Goal: Task Accomplishment & Management: Use online tool/utility

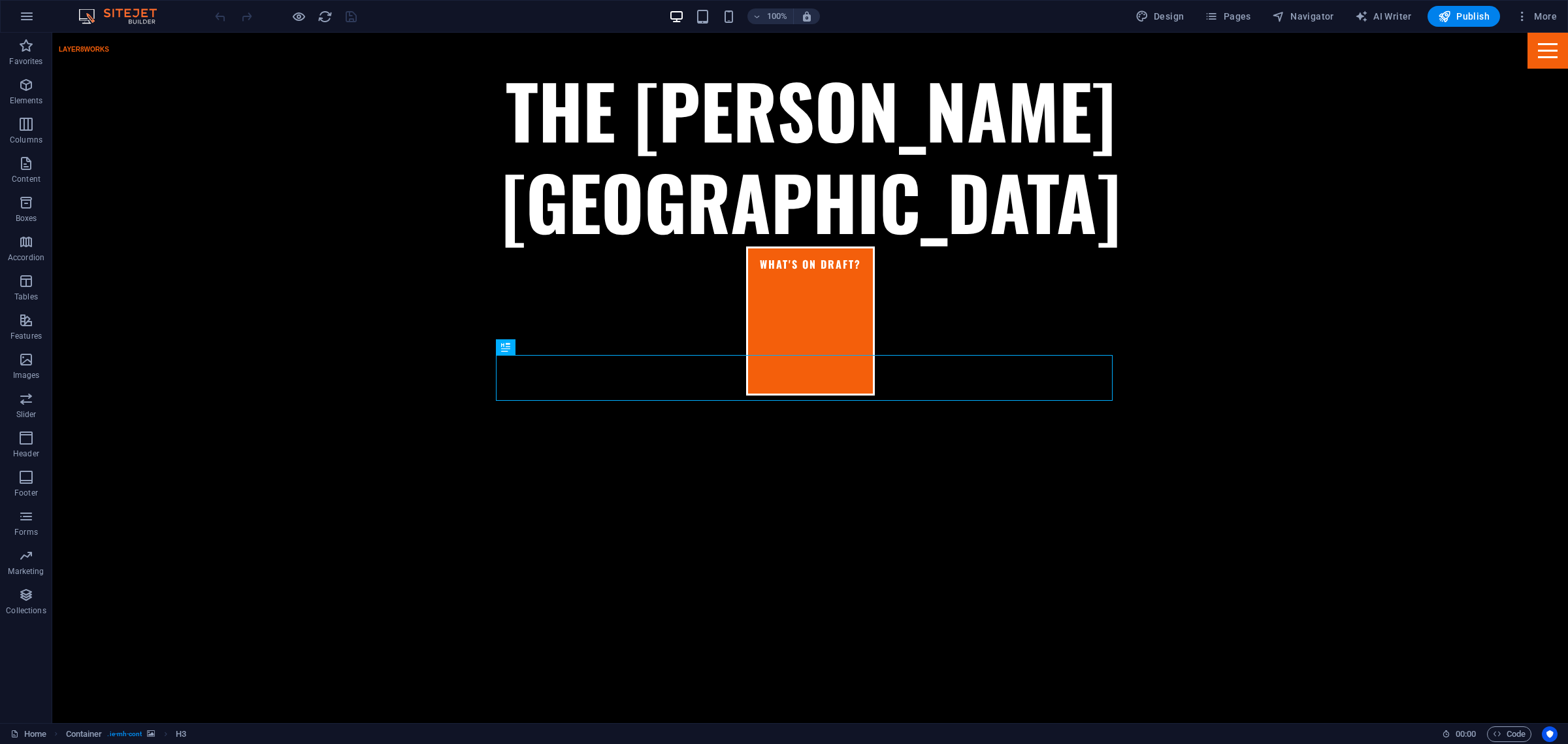
scroll to position [548, 0]
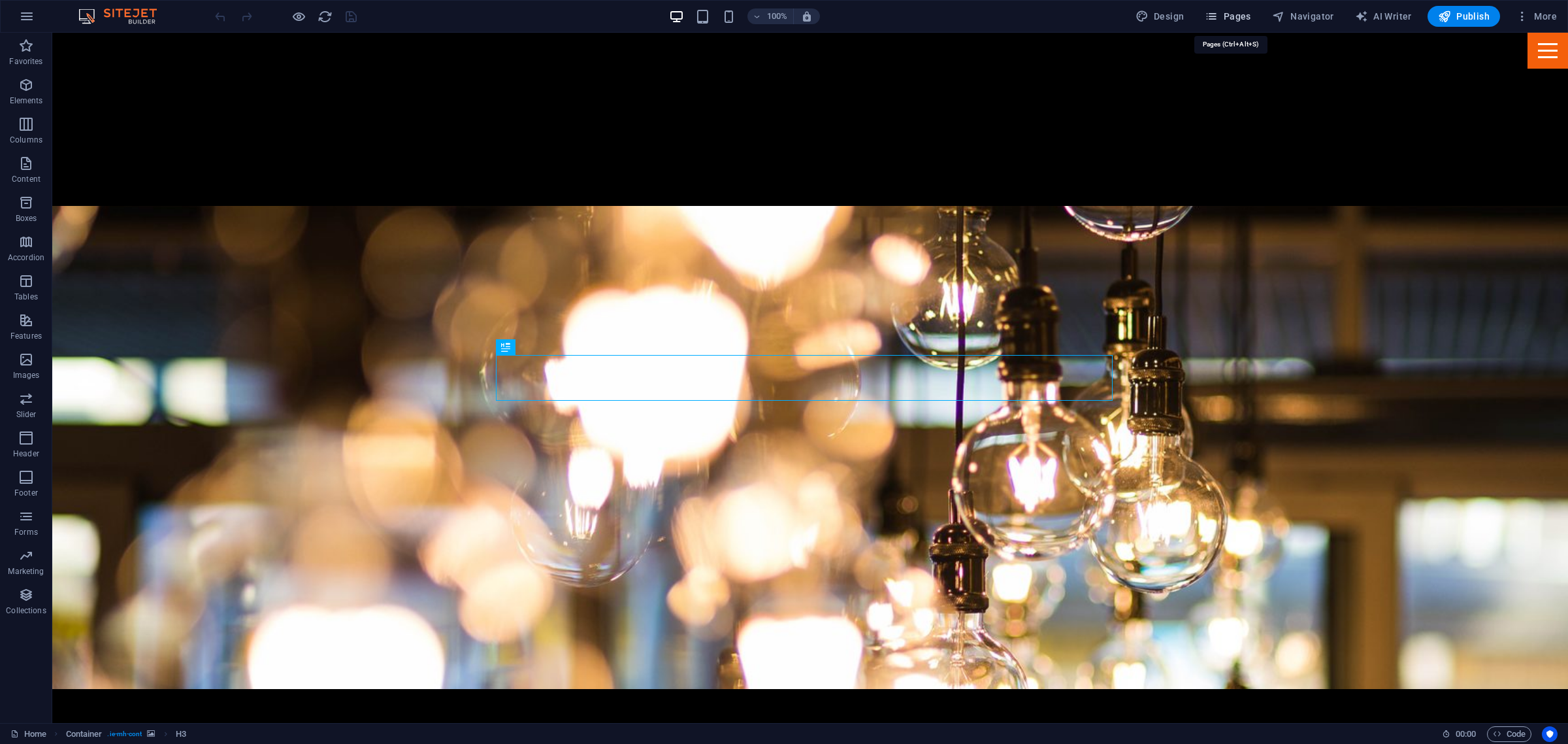
click at [1232, 13] on span "Pages" at bounding box center [1228, 17] width 46 height 13
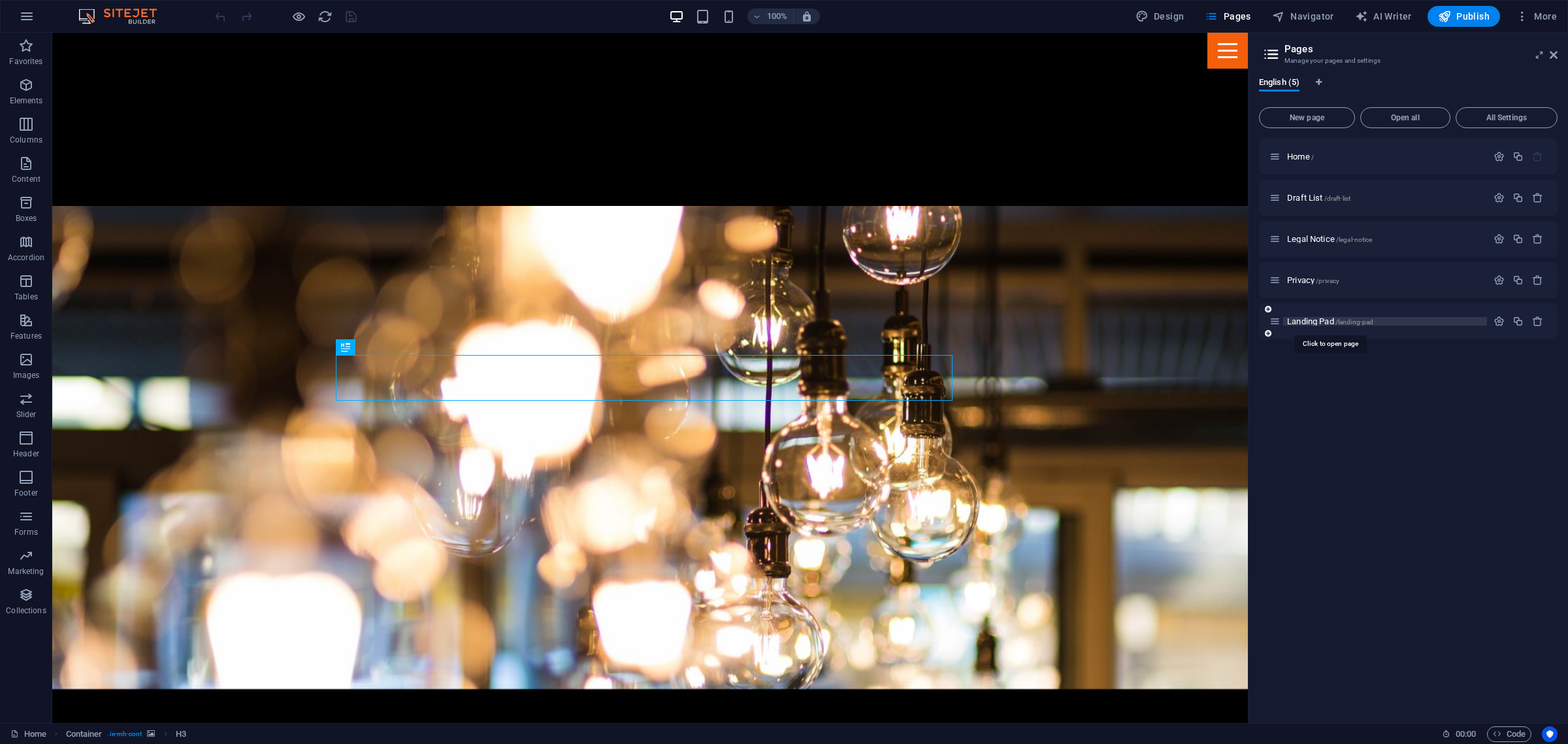
click at [1310, 324] on span "Landing Pad /landing-pad" at bounding box center [1330, 321] width 86 height 10
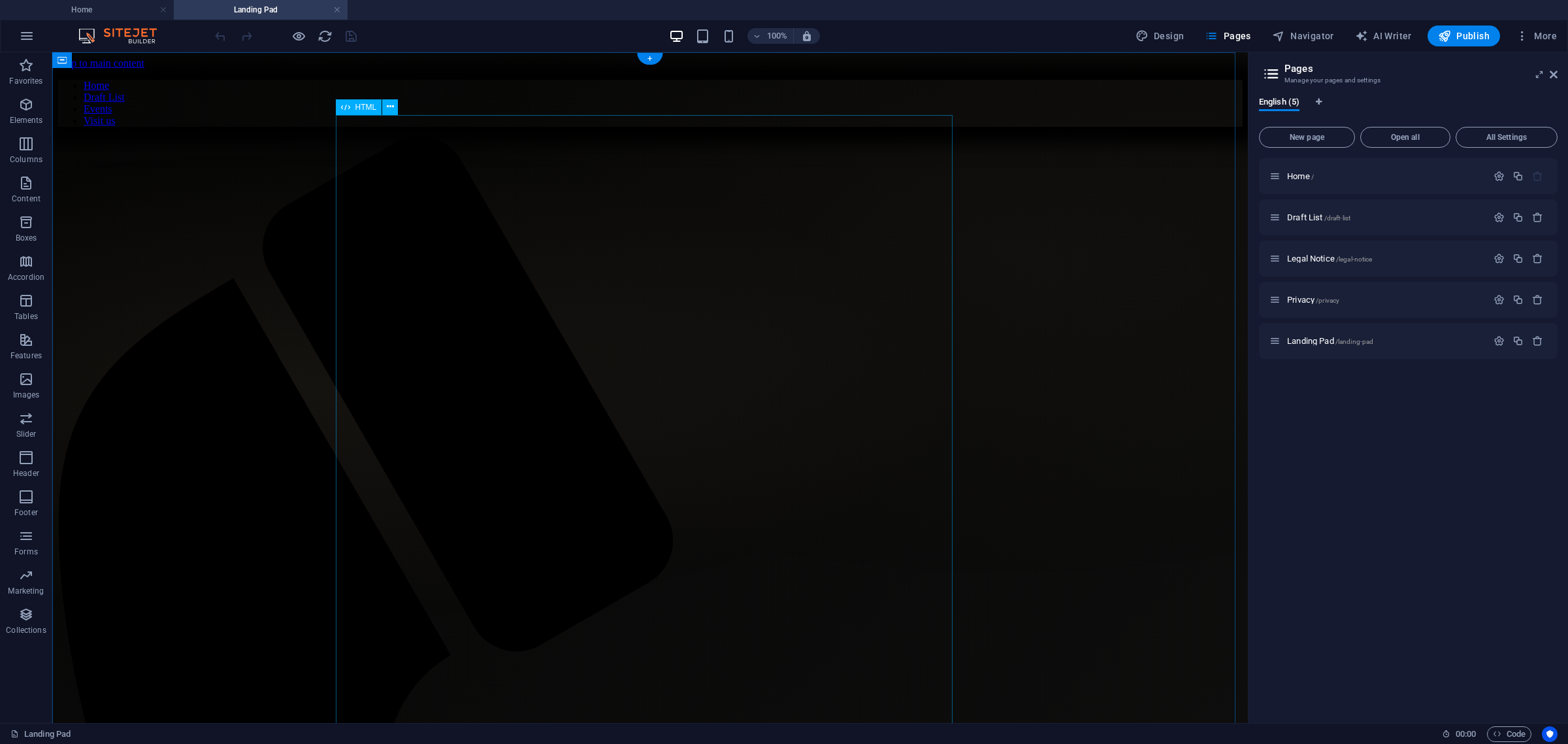
scroll to position [0, 0]
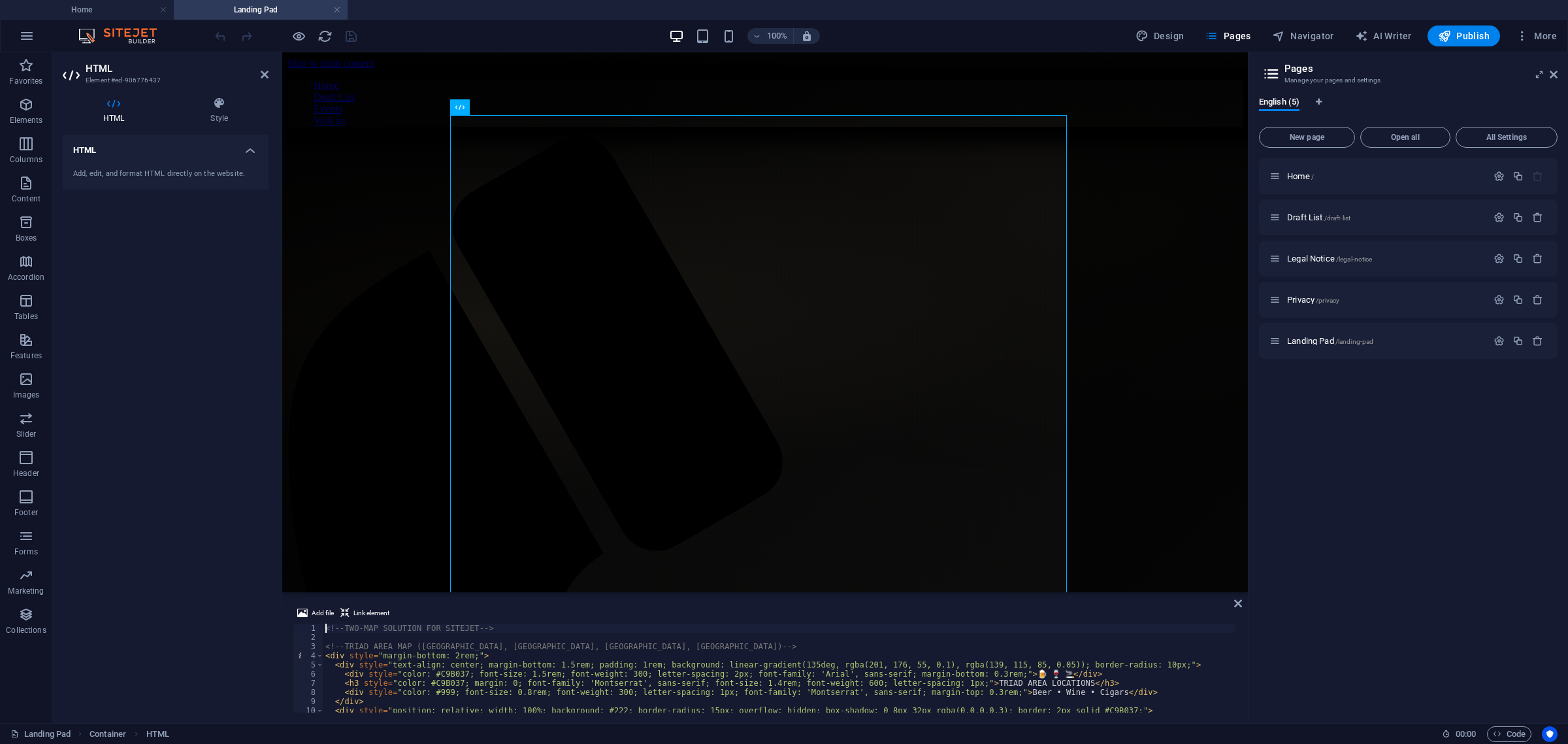
type textarea "</style>"
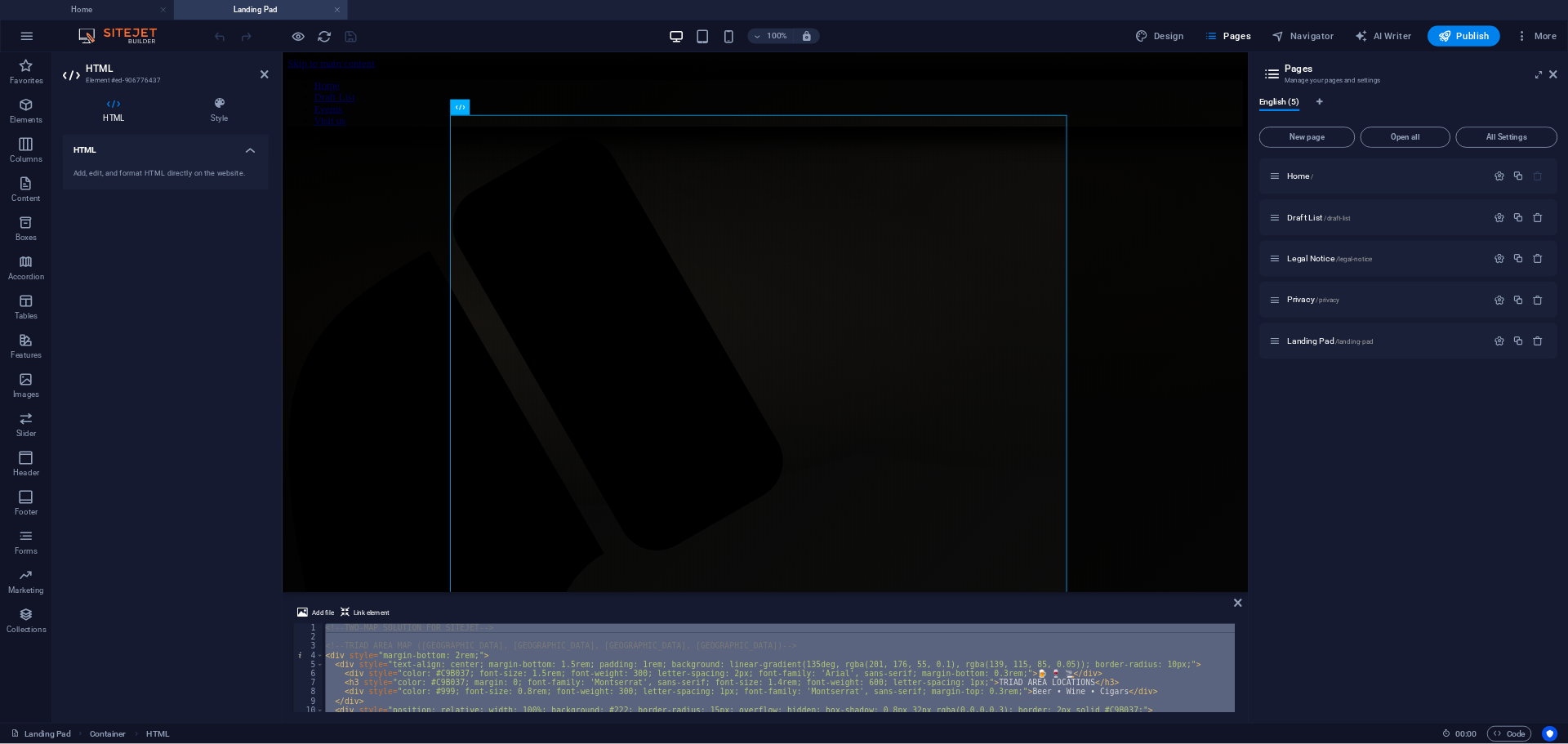
scroll to position [1561, 0]
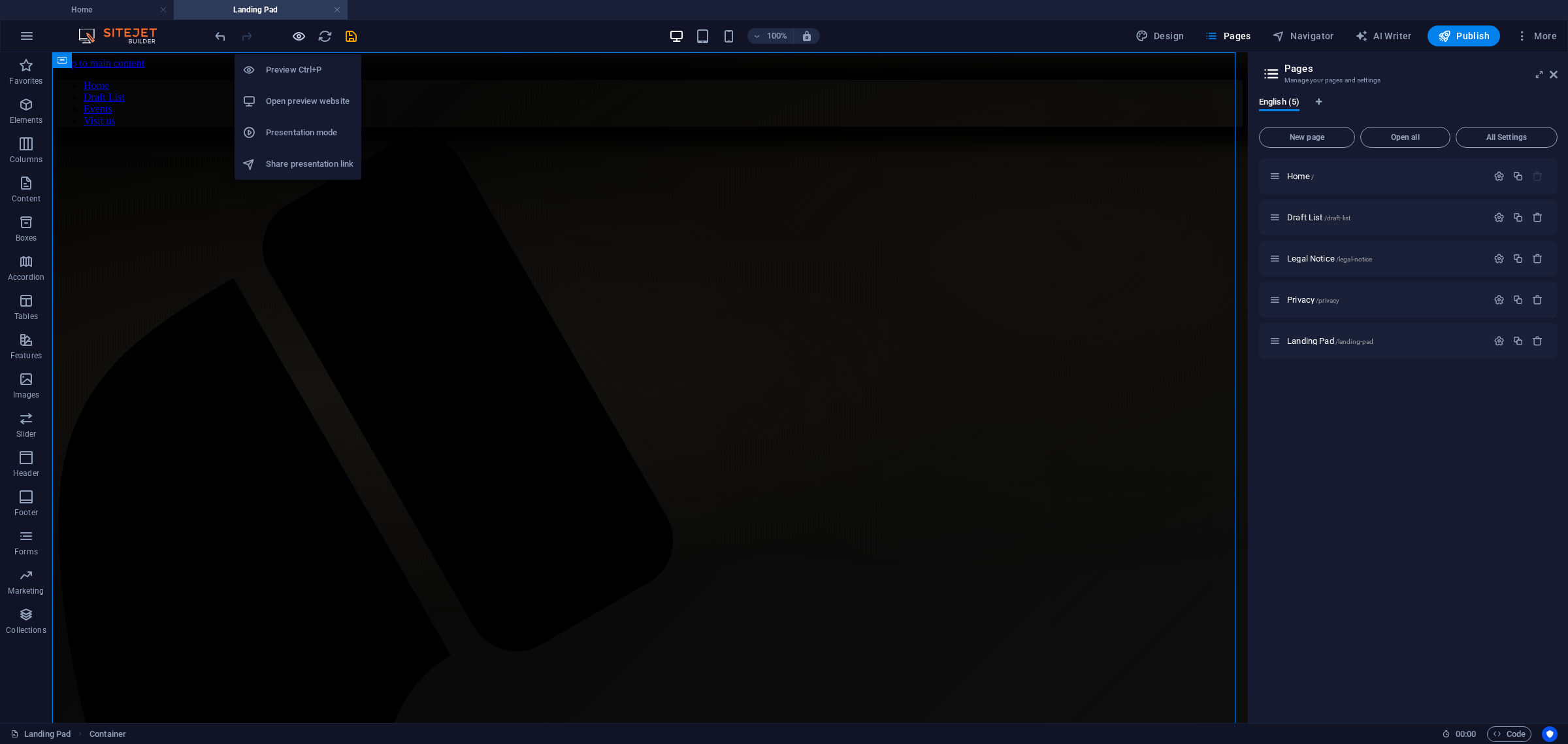
click at [302, 30] on icon "button" at bounding box center [299, 36] width 15 height 15
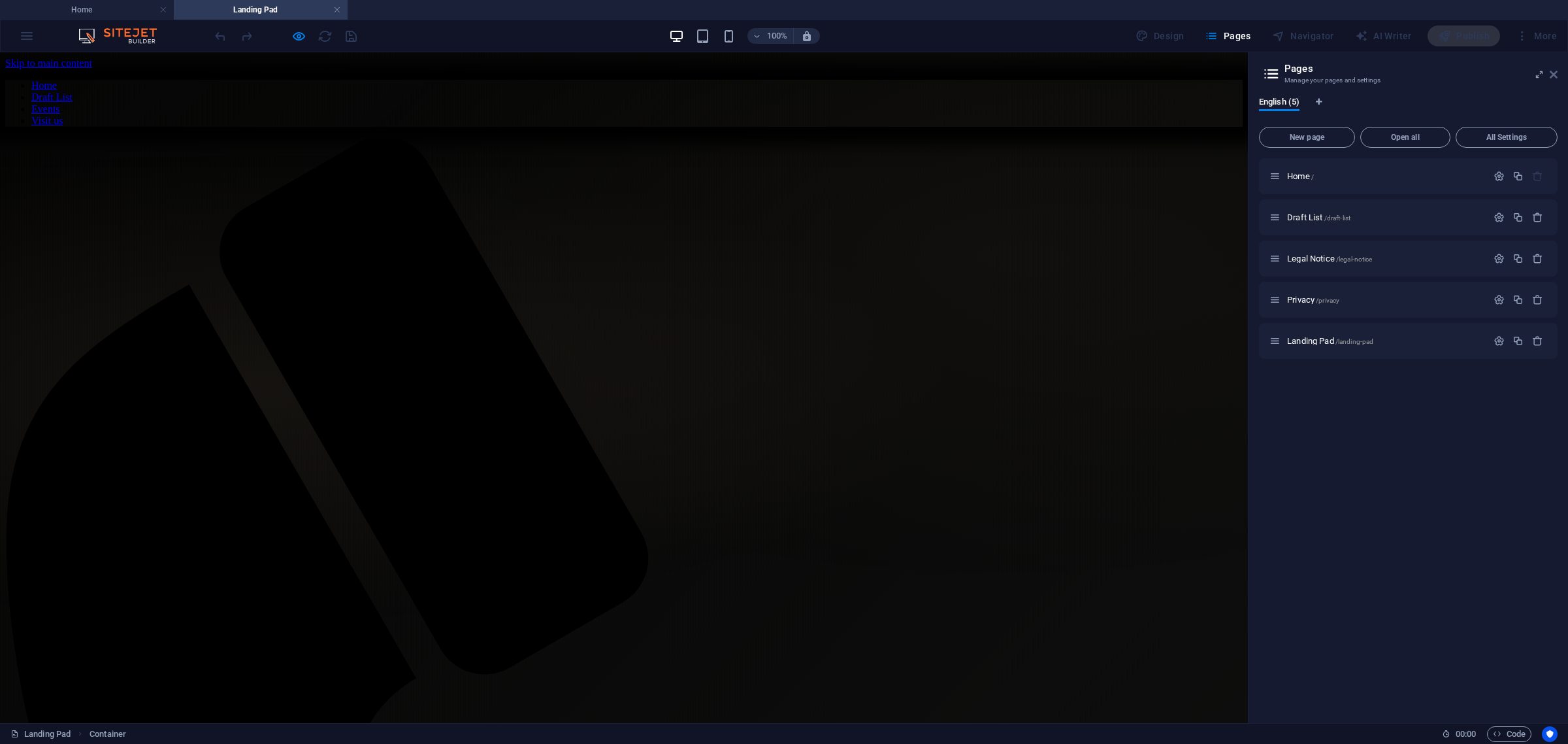
click at [1553, 75] on icon at bounding box center [1554, 74] width 8 height 11
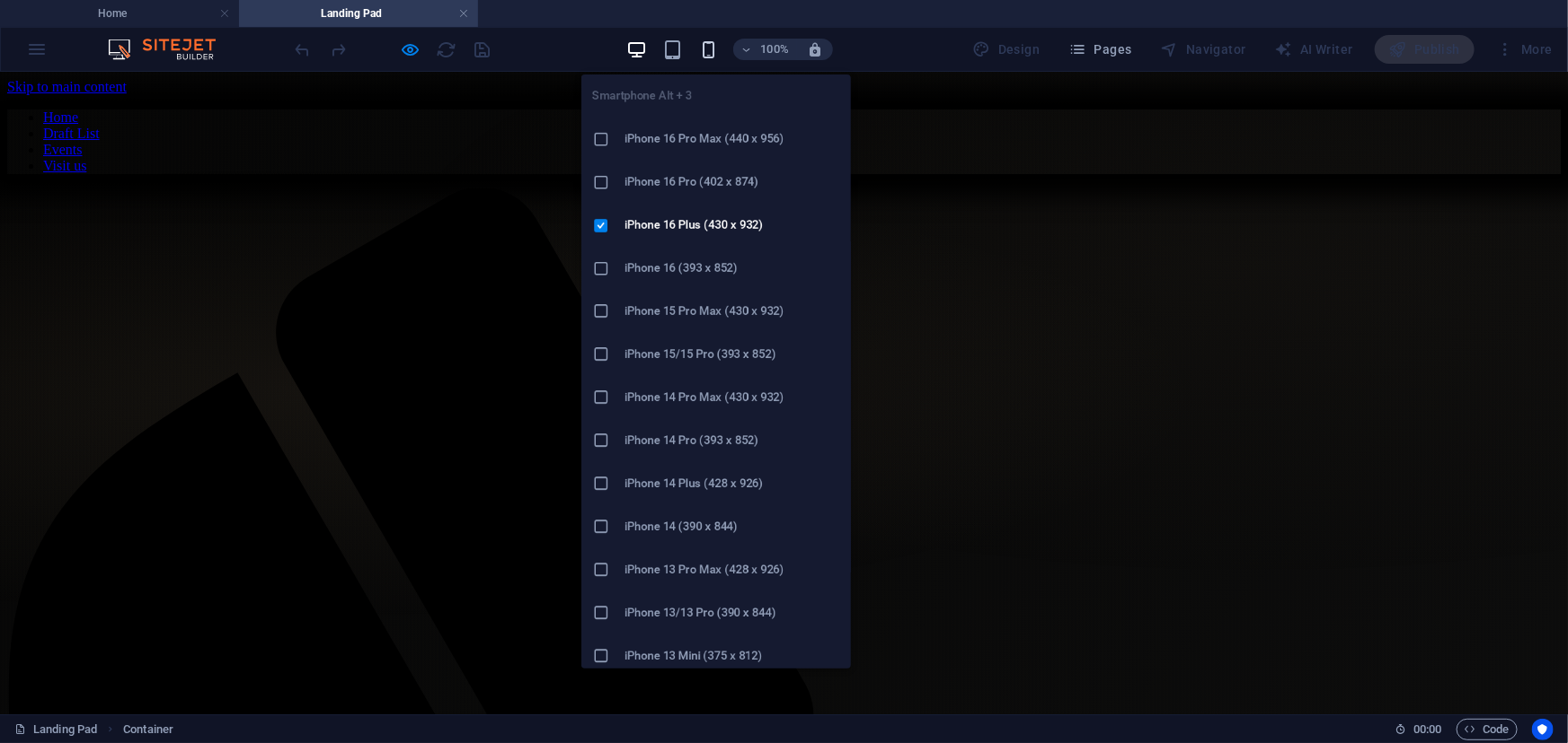
click at [714, 52] on icon "button" at bounding box center [708, 50] width 20 height 20
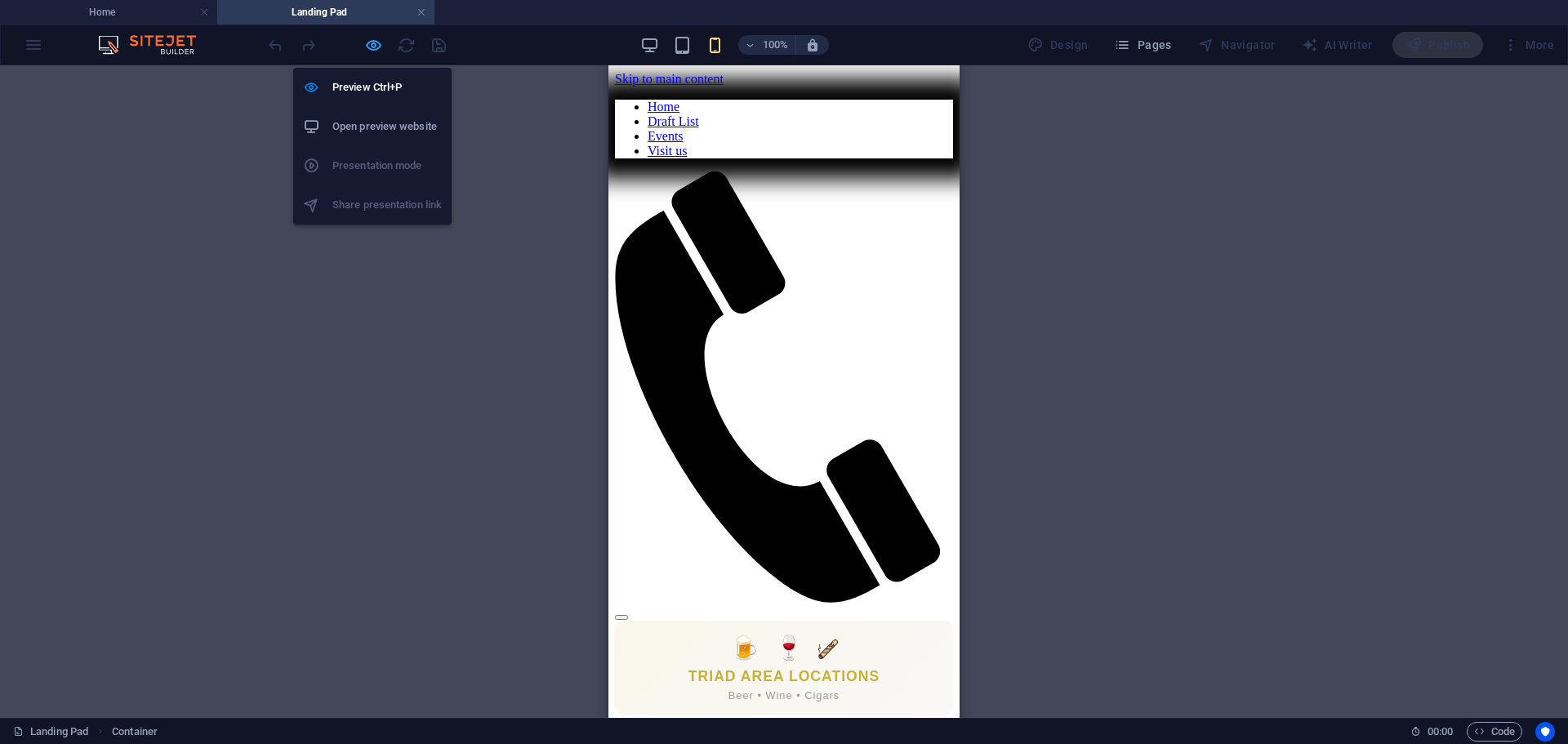
click at [369, 49] on icon "button" at bounding box center [374, 45] width 18 height 18
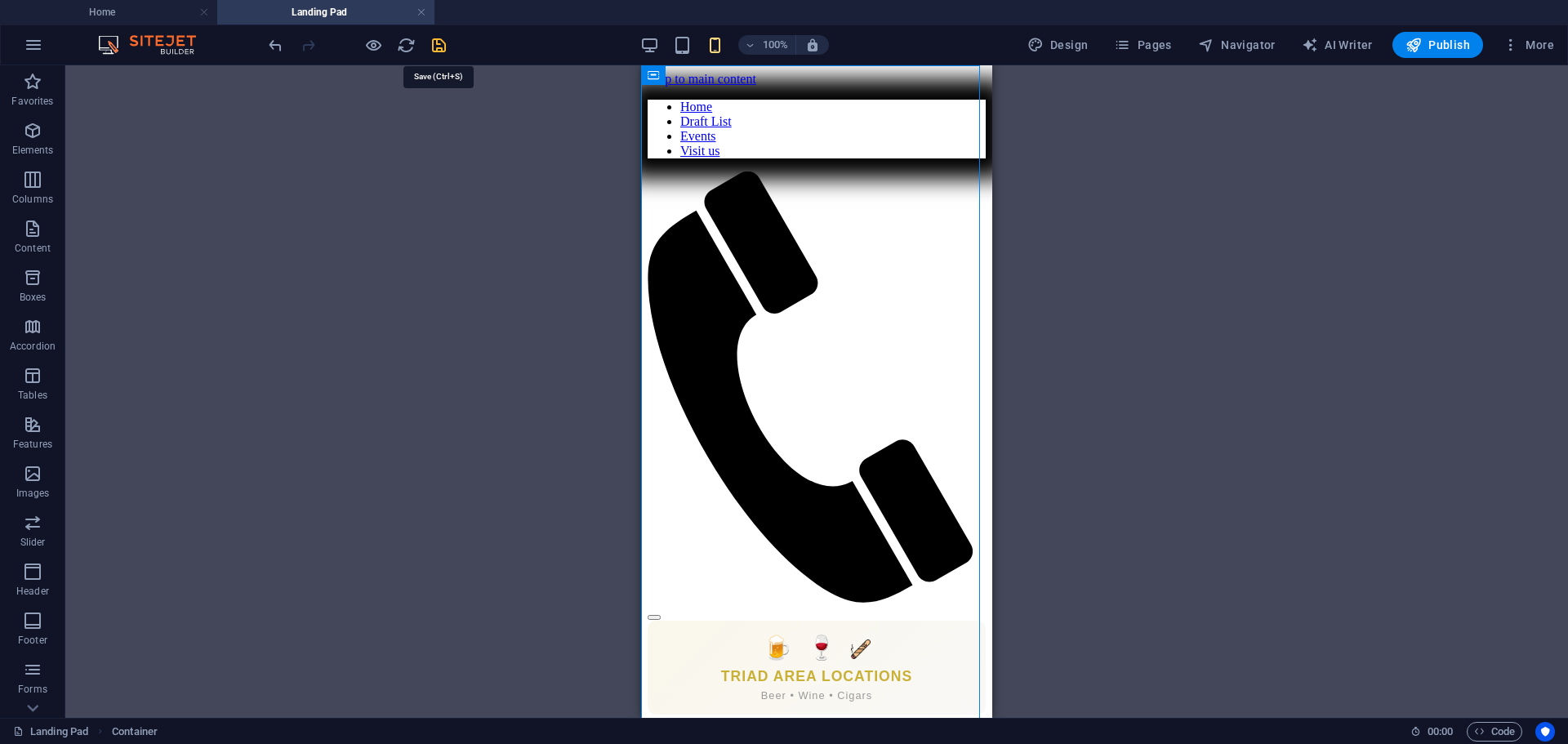
click at [440, 39] on icon "save" at bounding box center [439, 45] width 18 height 18
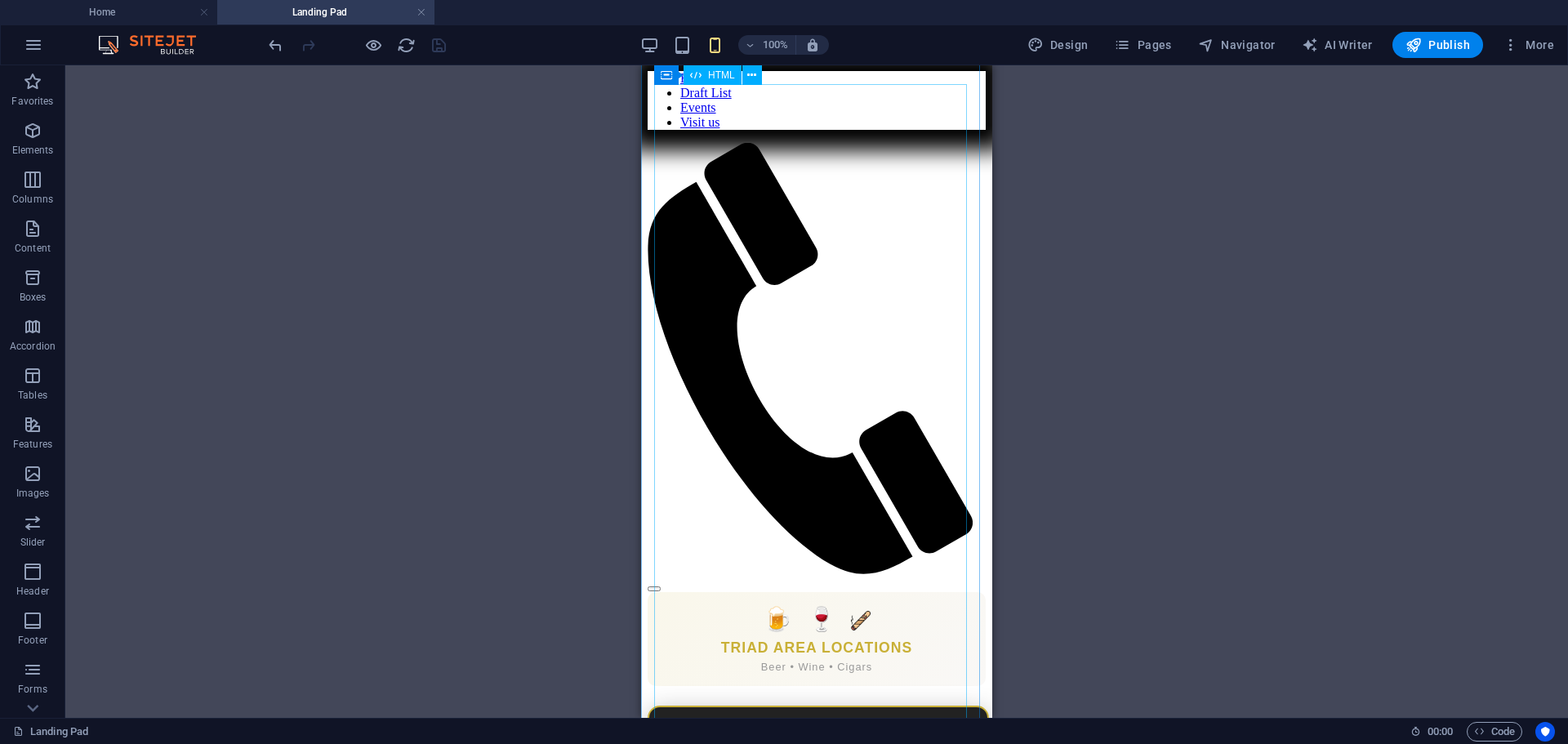
scroll to position [28, 0]
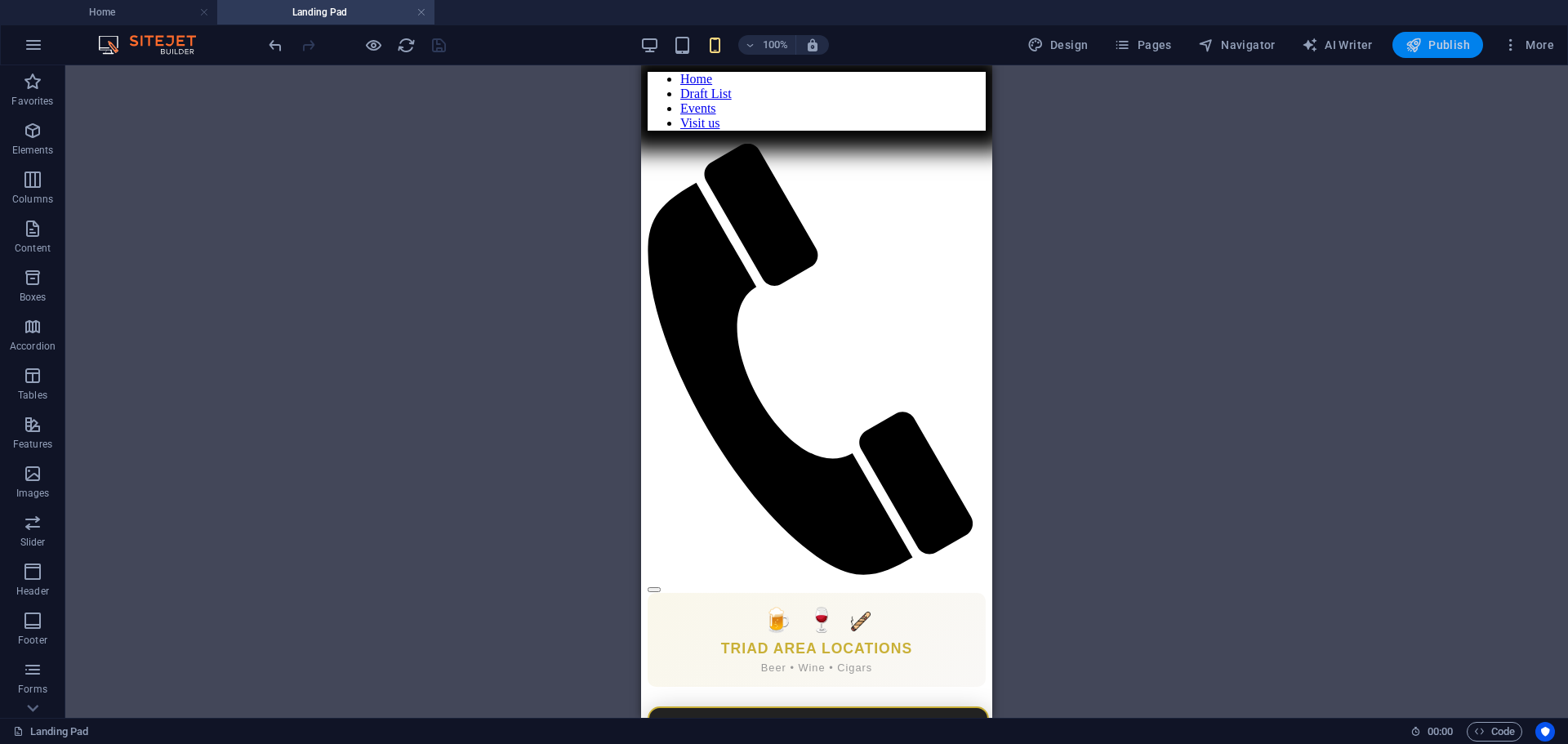
click at [1427, 36] on button "Publish" at bounding box center [1438, 44] width 90 height 26
